Goal: Information Seeking & Learning: Check status

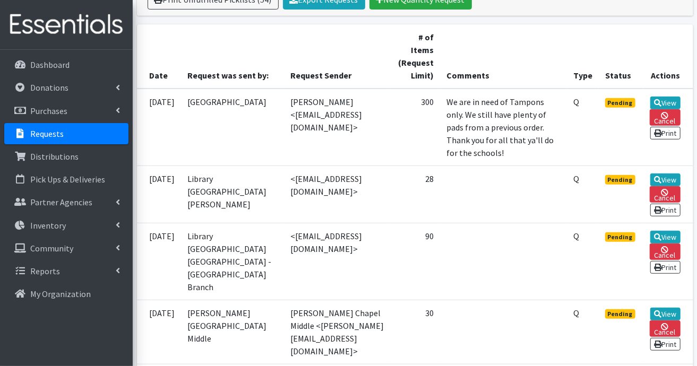
scroll to position [265, 0]
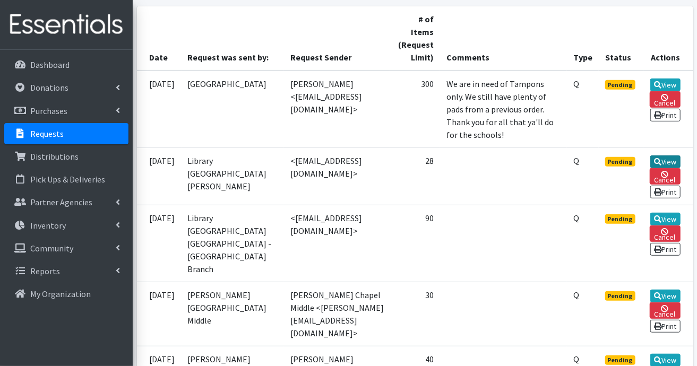
click at [671, 168] on link "View" at bounding box center [665, 162] width 30 height 13
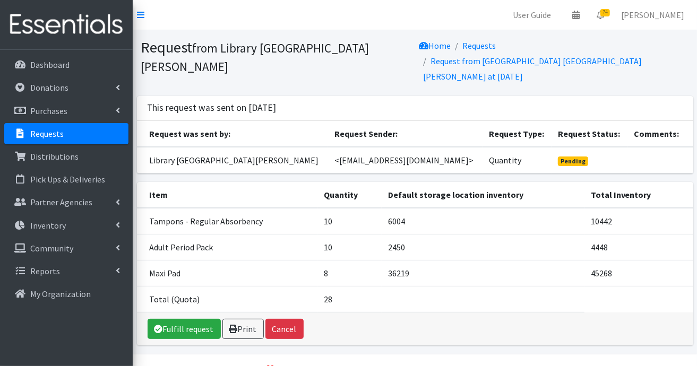
click at [67, 134] on link "Requests" at bounding box center [66, 133] width 124 height 21
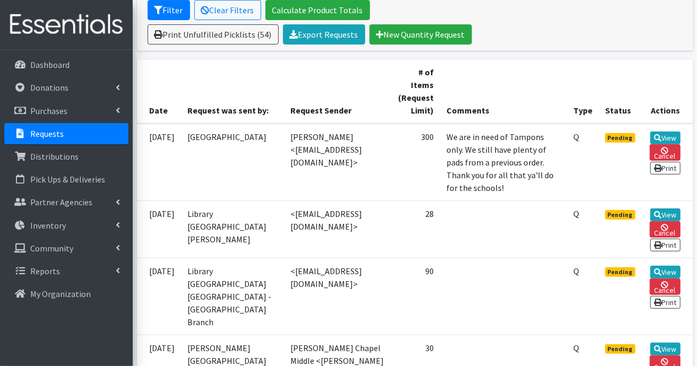
scroll to position [318, 0]
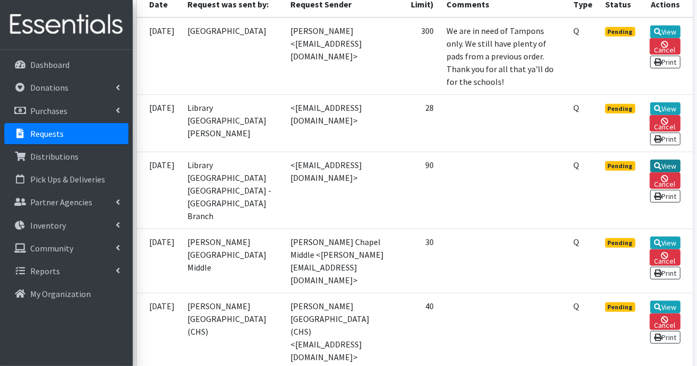
click at [670, 173] on link "View" at bounding box center [665, 166] width 30 height 13
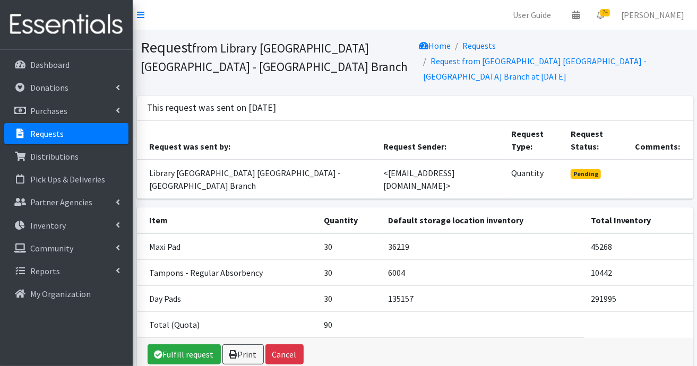
click at [32, 135] on p "Requests" at bounding box center [46, 133] width 33 height 11
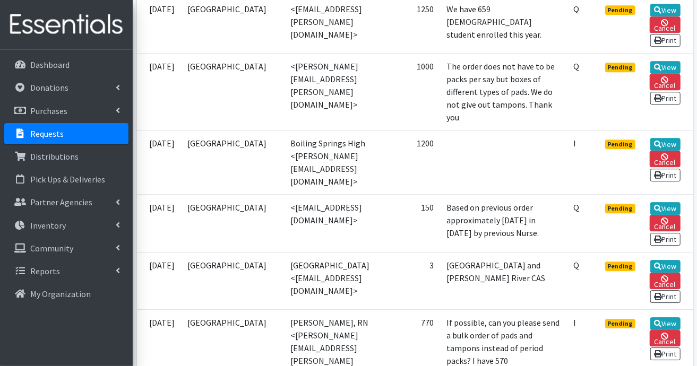
scroll to position [1486, 0]
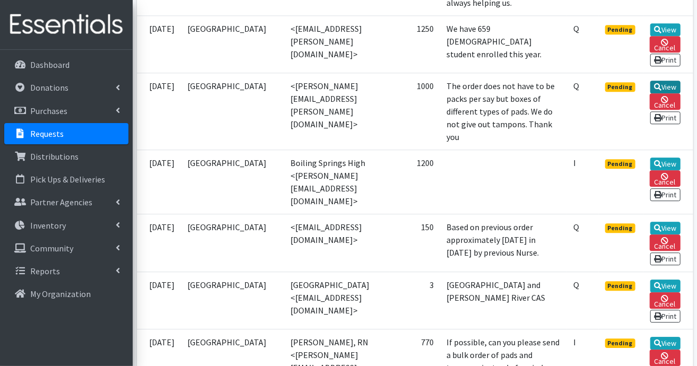
click at [666, 93] on link "View" at bounding box center [665, 87] width 30 height 13
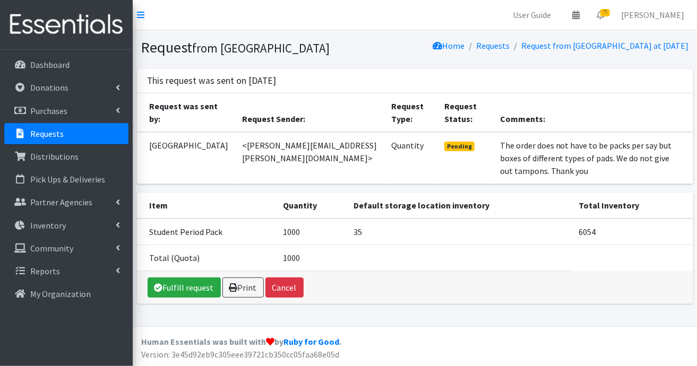
click at [48, 134] on p "Requests" at bounding box center [46, 133] width 33 height 11
